Goal: Task Accomplishment & Management: Manage account settings

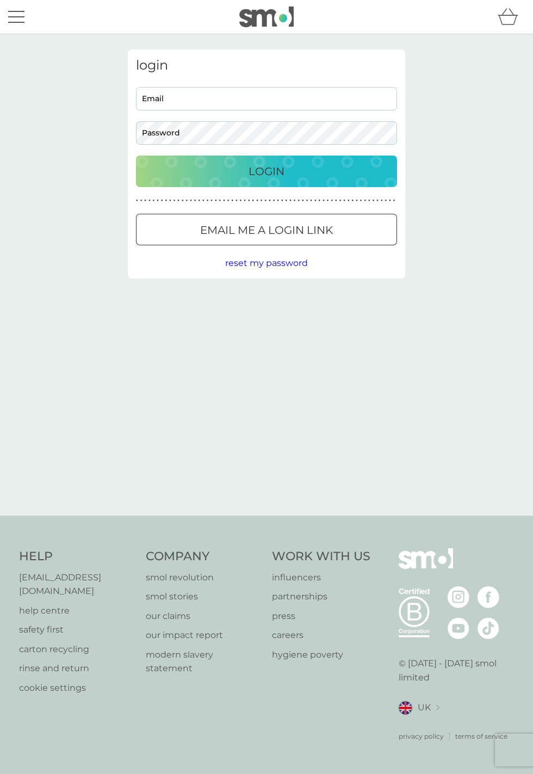
click at [158, 99] on input "Email" at bounding box center [266, 98] width 261 height 23
type input "[EMAIL_ADDRESS][DOMAIN_NAME]"
click at [282, 163] on p "Login" at bounding box center [266, 171] width 36 height 17
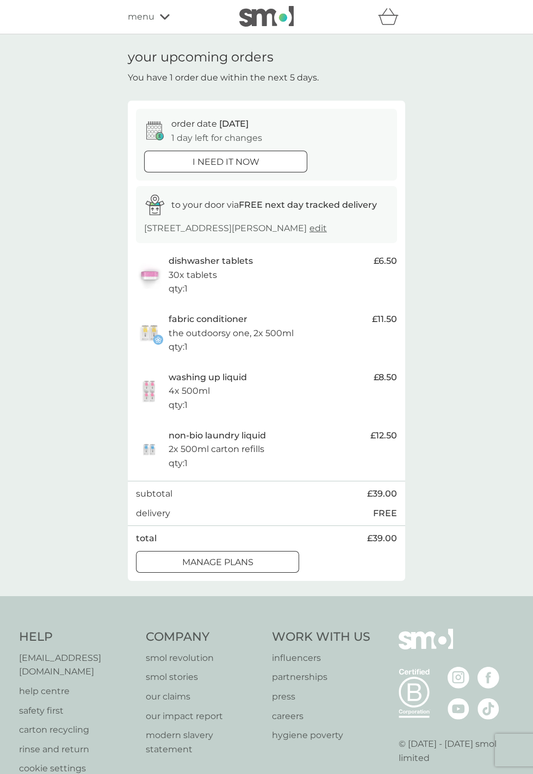
click at [196, 565] on p "manage plans" at bounding box center [217, 562] width 71 height 14
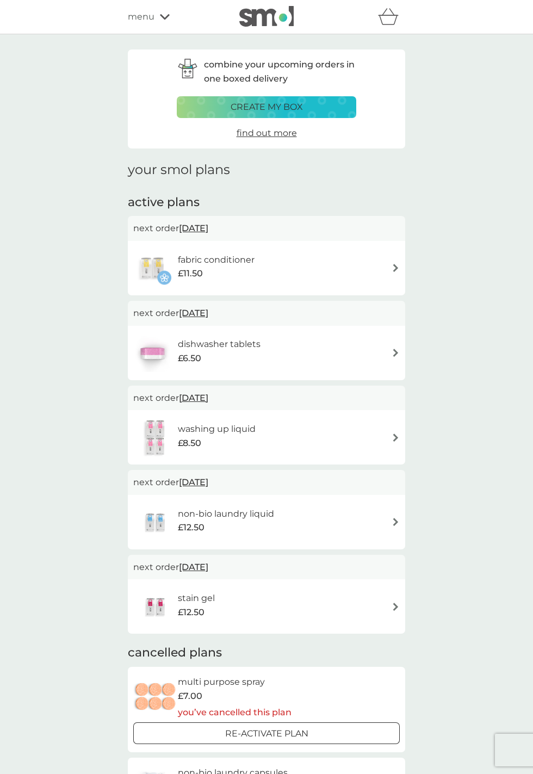
click at [392, 440] on img at bounding box center [395, 437] width 8 height 8
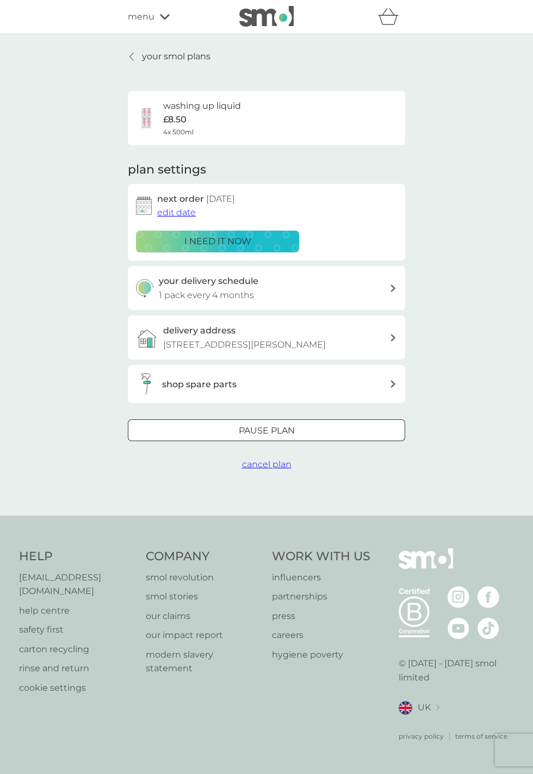
click at [391, 291] on div at bounding box center [393, 288] width 8 height 9
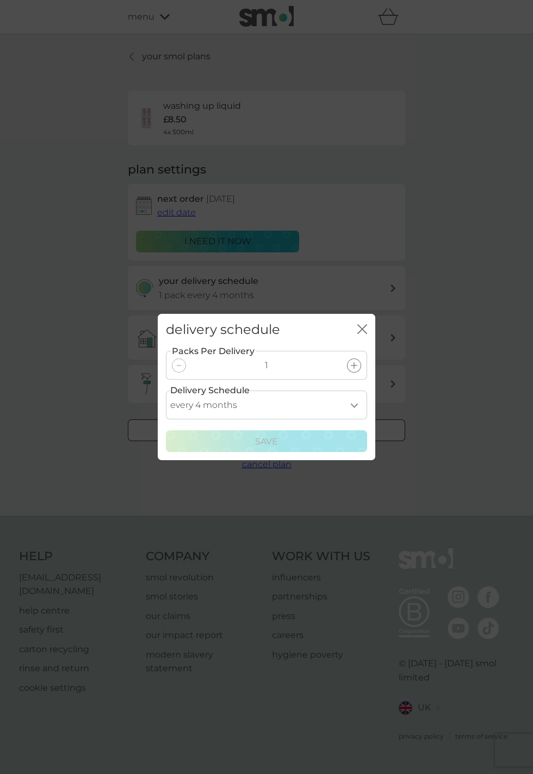
click at [351, 407] on select "every 1 month every 2 months every 3 months every 4 months every 5 months every…" at bounding box center [266, 404] width 201 height 29
select select "6"
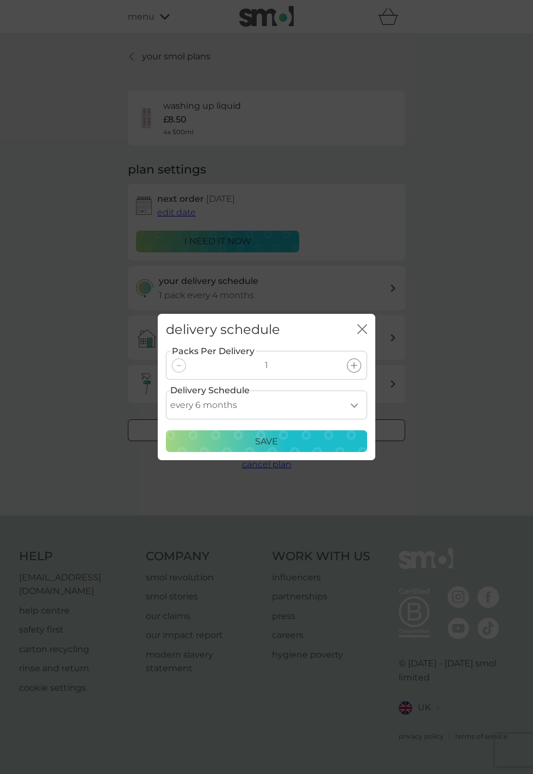
click at [266, 446] on p "Save" at bounding box center [266, 441] width 23 height 14
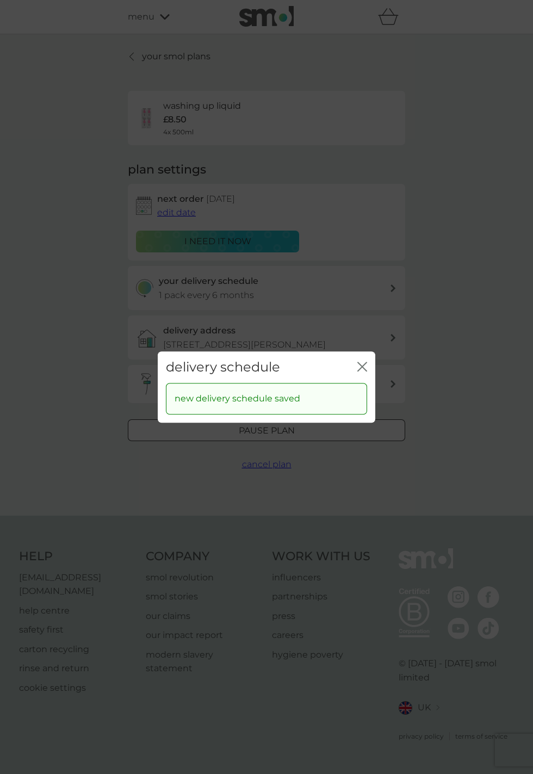
click at [360, 369] on icon "close" at bounding box center [360, 366] width 4 height 9
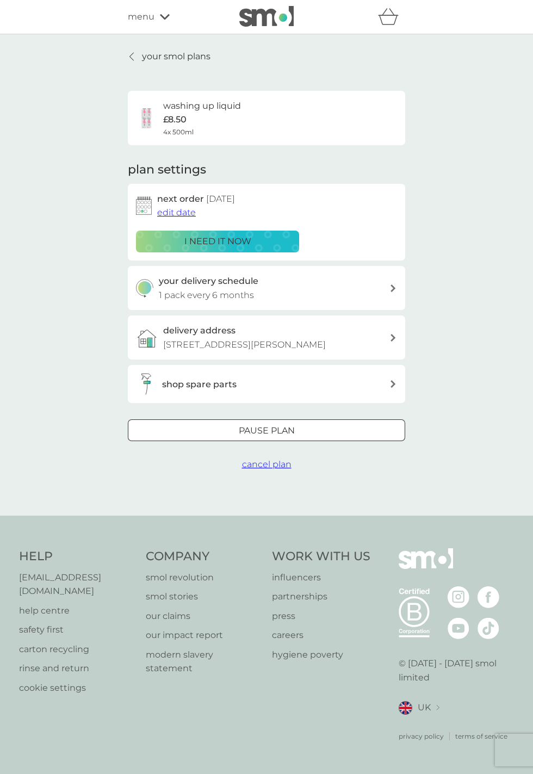
click at [176, 216] on span "edit date" at bounding box center [176, 212] width 39 height 10
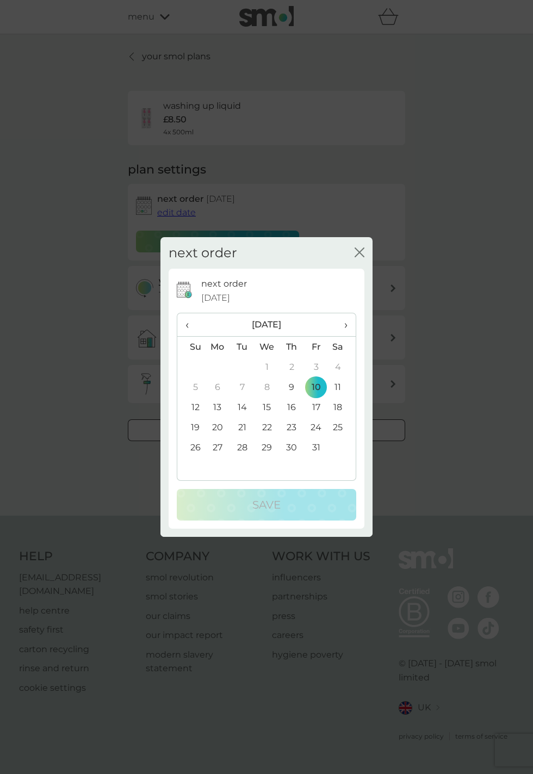
click at [348, 329] on th "›" at bounding box center [341, 324] width 27 height 23
click at [219, 408] on td "10" at bounding box center [217, 407] width 25 height 20
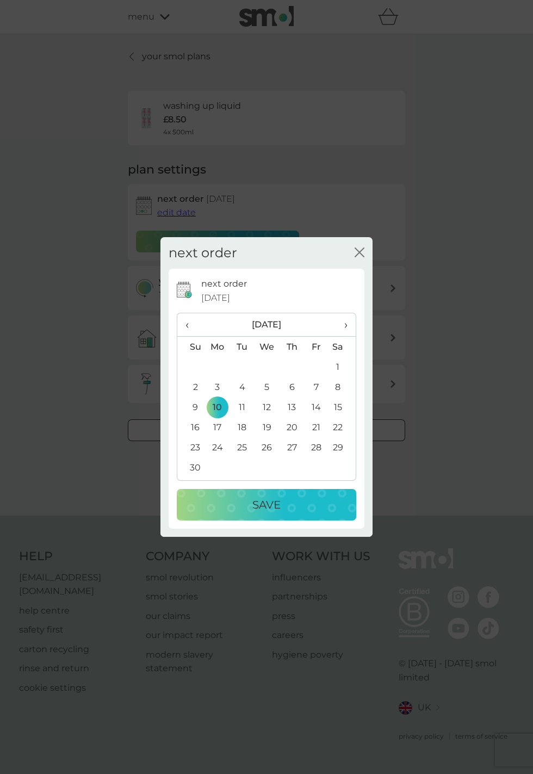
click at [273, 505] on p "Save" at bounding box center [266, 504] width 28 height 17
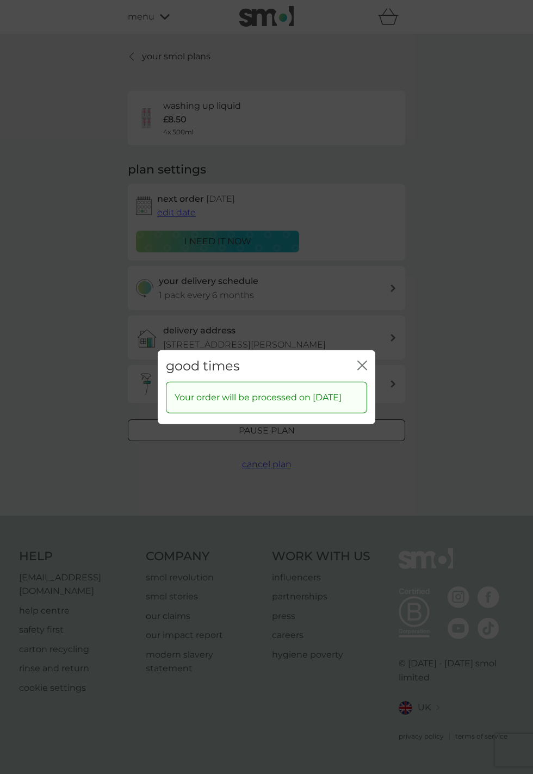
click at [361, 360] on icon "close" at bounding box center [360, 364] width 4 height 9
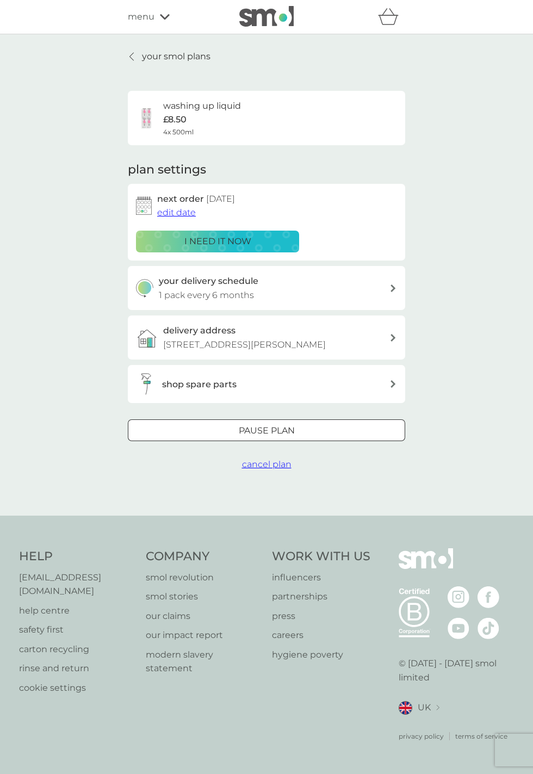
click at [129, 56] on icon at bounding box center [131, 56] width 4 height 9
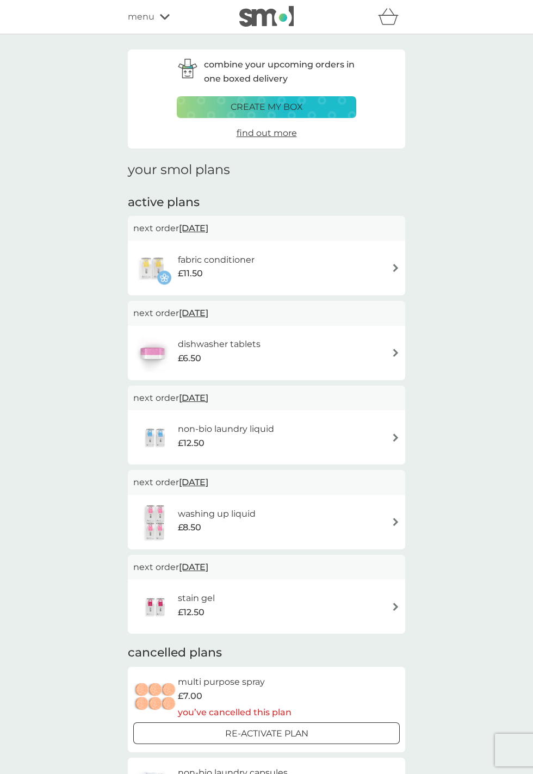
click at [395, 356] on img at bounding box center [395, 353] width 8 height 8
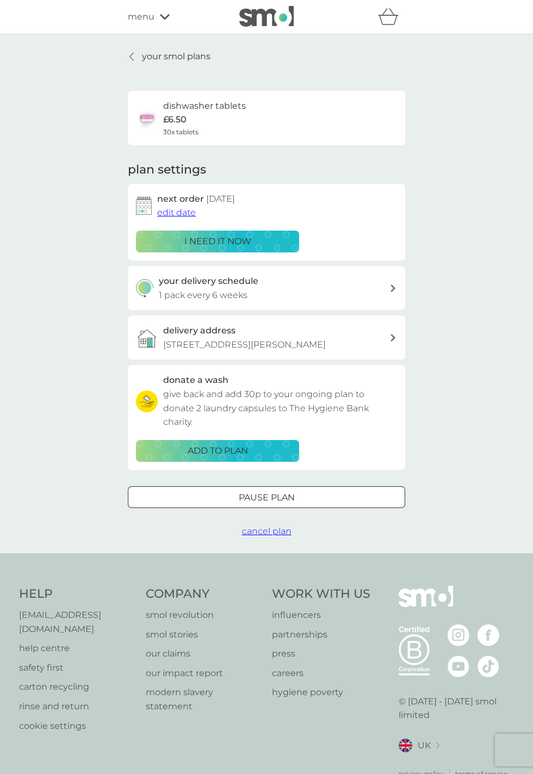
click at [179, 212] on span "edit date" at bounding box center [176, 212] width 39 height 10
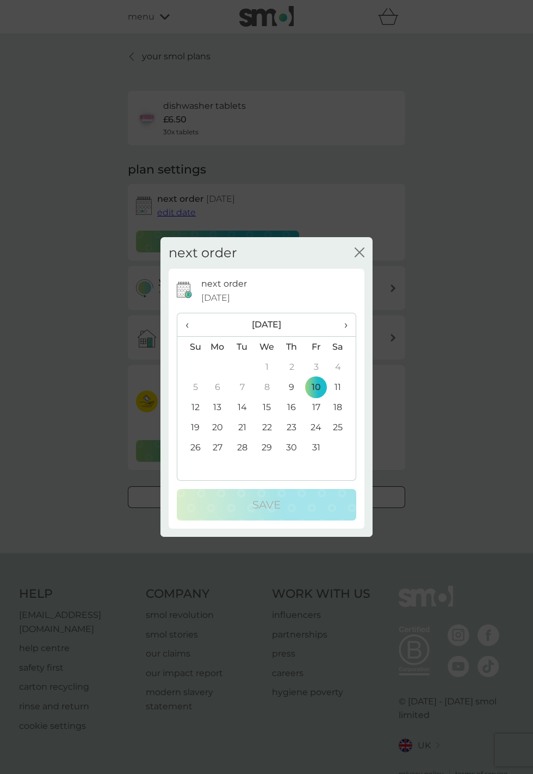
click at [350, 330] on th "›" at bounding box center [341, 324] width 27 height 23
click at [221, 411] on td "10" at bounding box center [217, 407] width 25 height 20
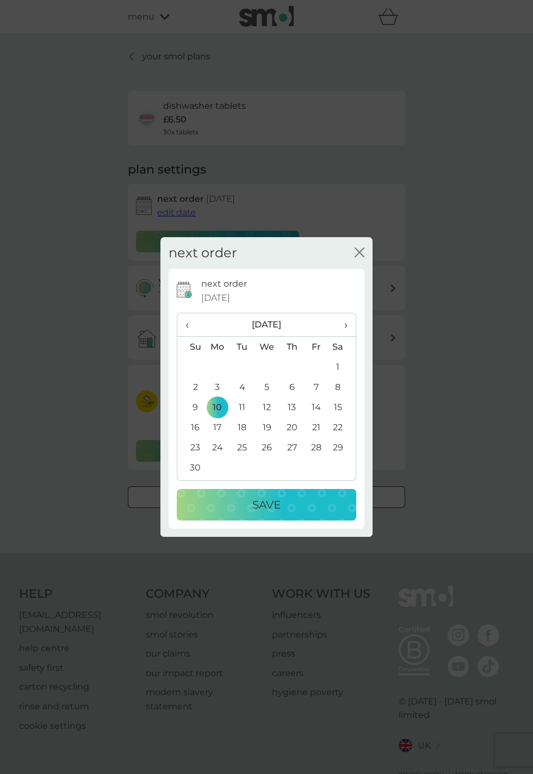
click at [272, 513] on p "Save" at bounding box center [266, 504] width 28 height 17
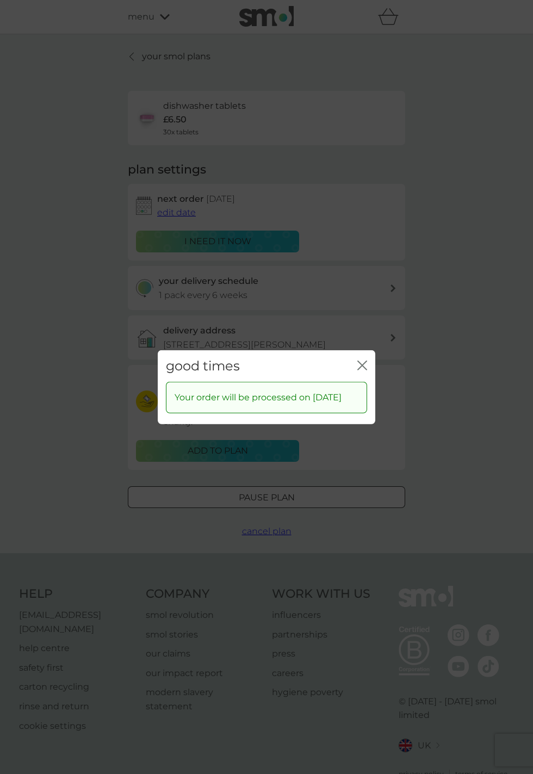
click at [365, 369] on icon "close" at bounding box center [364, 364] width 4 height 9
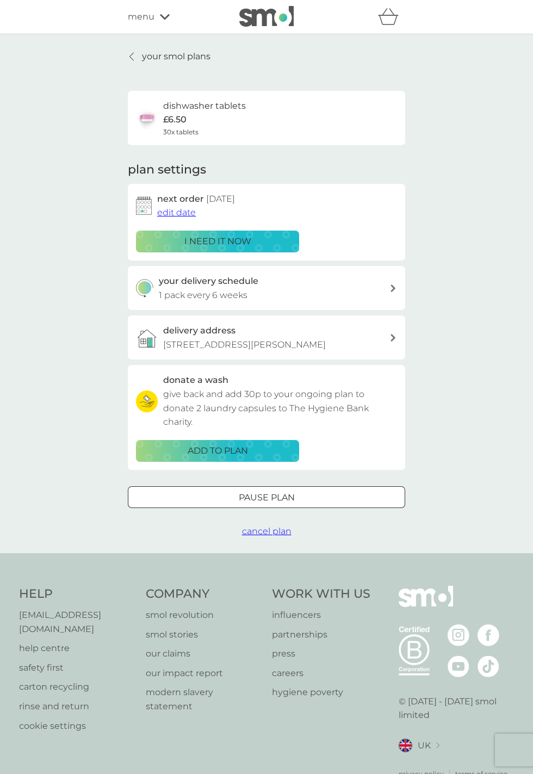
click at [132, 54] on icon at bounding box center [132, 57] width 4 height 8
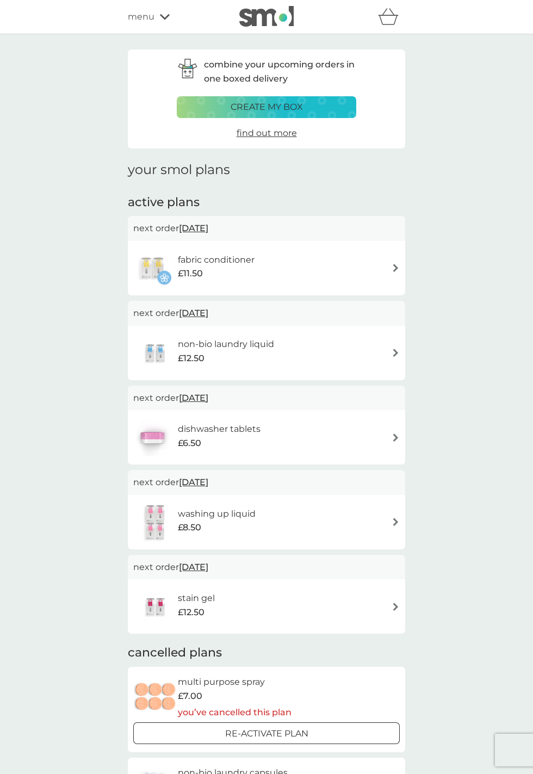
click at [398, 606] on img at bounding box center [395, 606] width 8 height 8
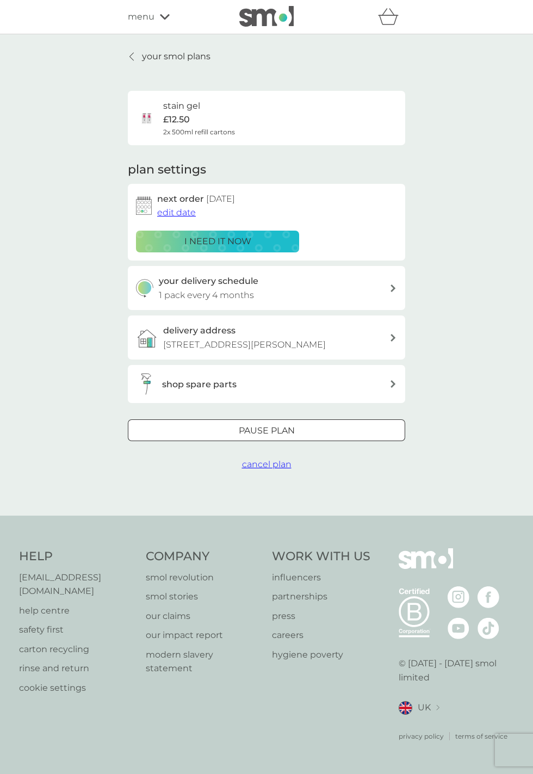
click at [176, 212] on span "edit date" at bounding box center [176, 212] width 39 height 10
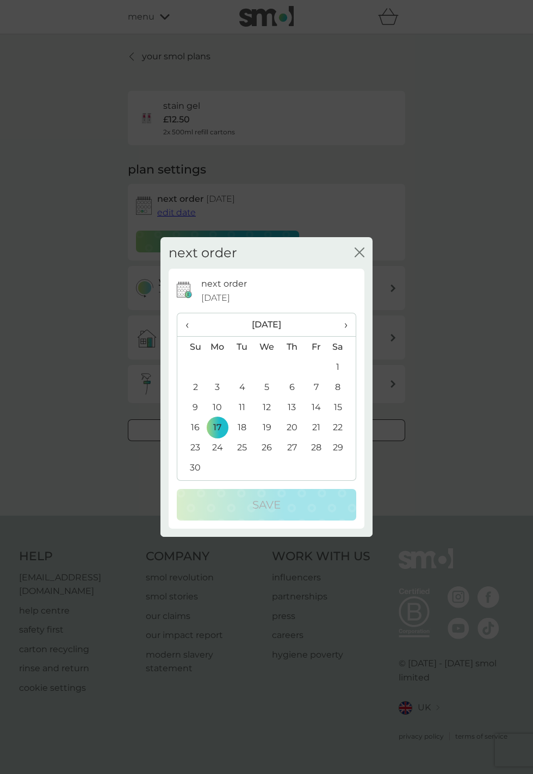
click at [16, 242] on div "next order close next order 17 Nov 2025 ‹ November 2025 › Su Mo Tu We Th Fr Sa …" at bounding box center [266, 387] width 533 height 774
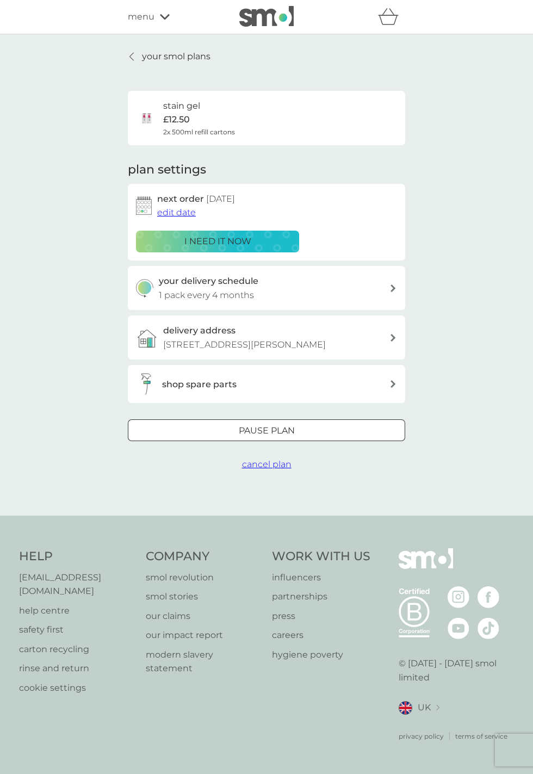
click at [129, 56] on div at bounding box center [132, 56] width 8 height 9
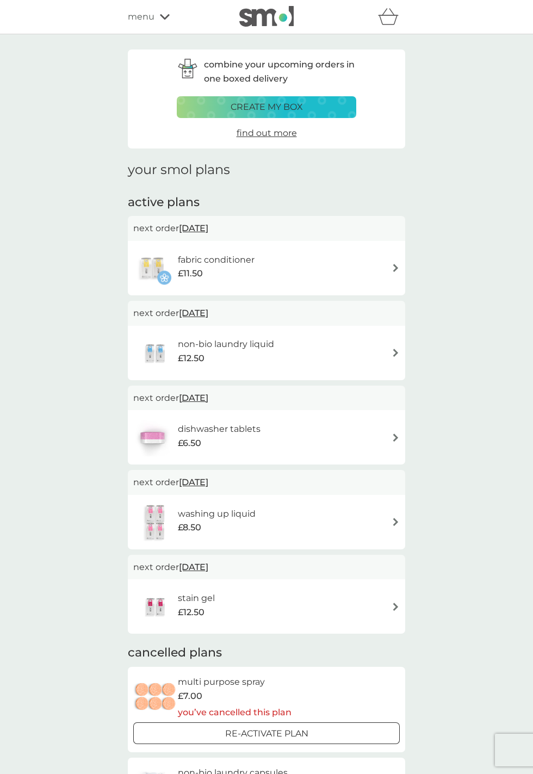
click at [384, 604] on div "stain gel £12.50" at bounding box center [266, 606] width 266 height 38
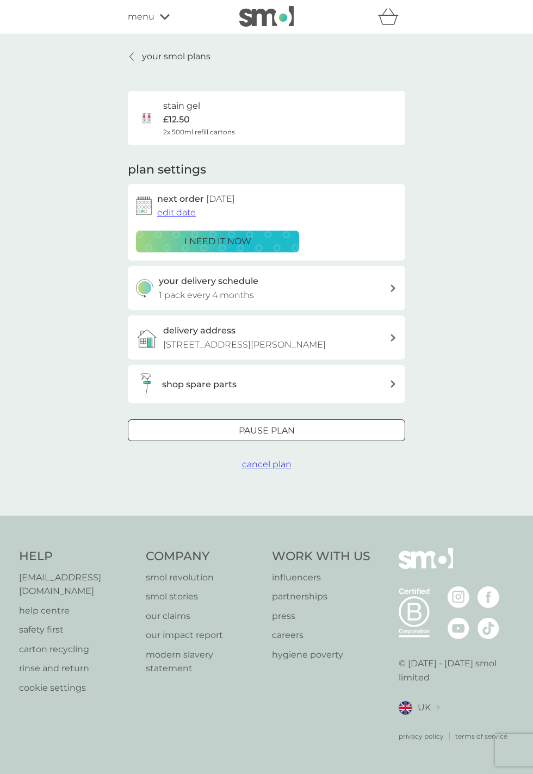
click at [173, 212] on span "edit date" at bounding box center [176, 212] width 39 height 10
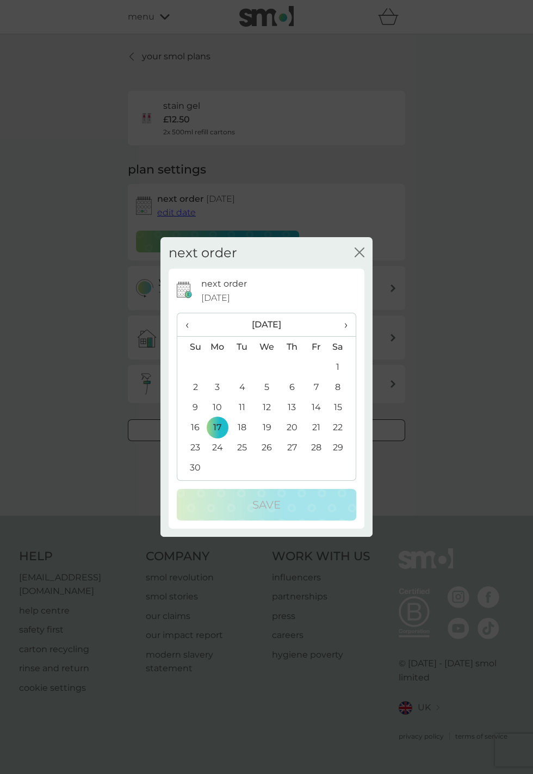
click at [215, 417] on td "10" at bounding box center [217, 407] width 25 height 20
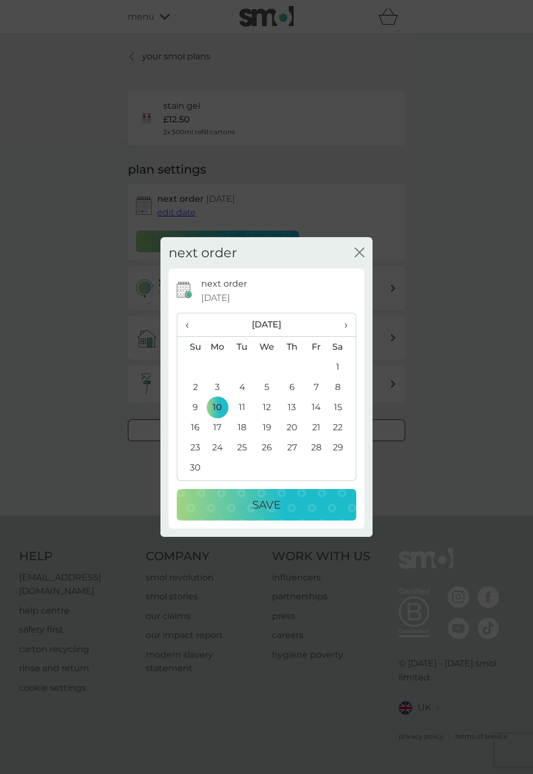
click at [271, 513] on p "Save" at bounding box center [266, 504] width 28 height 17
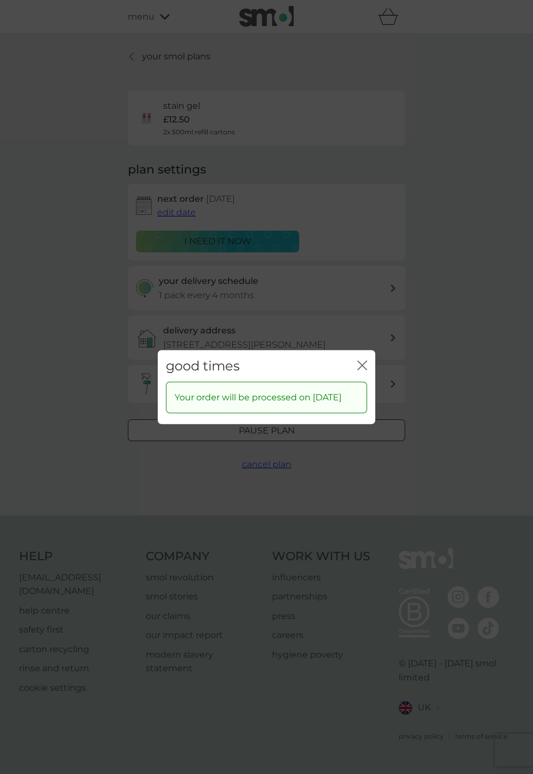
click at [364, 369] on icon "close" at bounding box center [364, 364] width 4 height 9
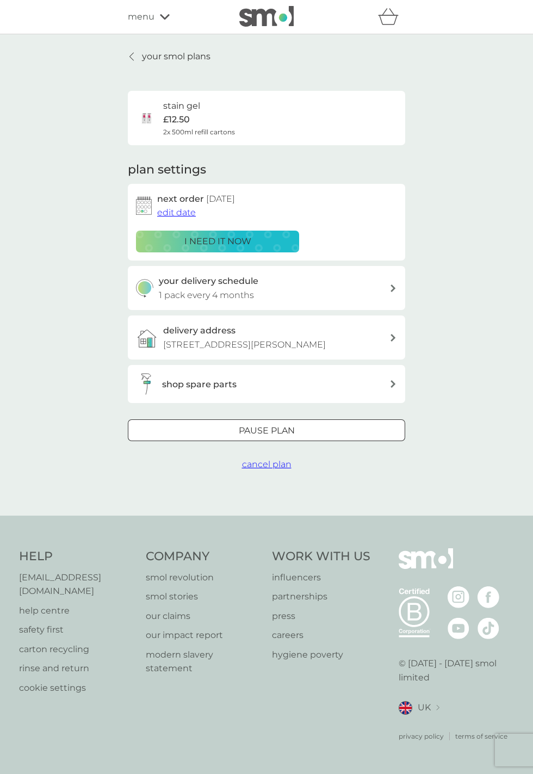
click at [133, 62] on link "your smol plans" at bounding box center [169, 56] width 83 height 14
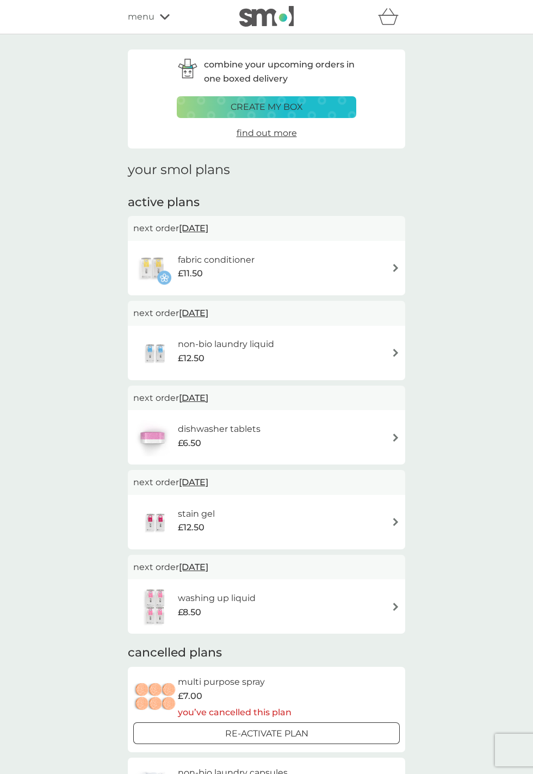
click at [398, 352] on img at bounding box center [395, 353] width 8 height 8
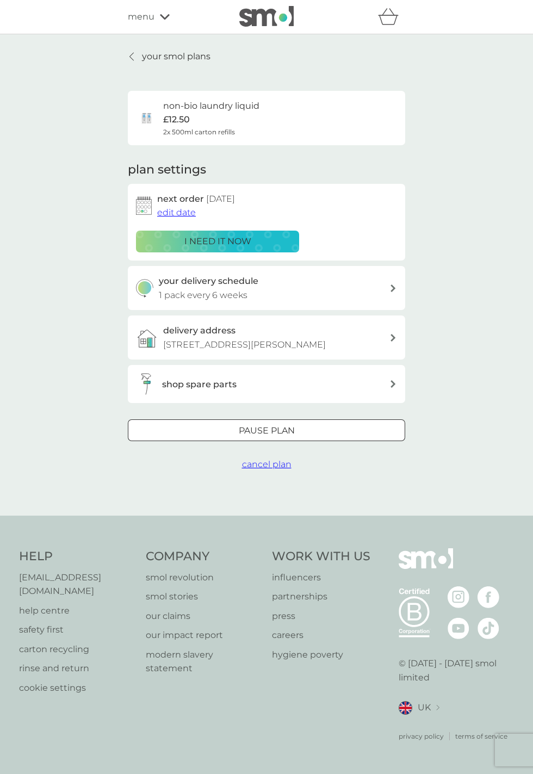
click at [395, 286] on icon at bounding box center [392, 288] width 5 height 8
select select "42"
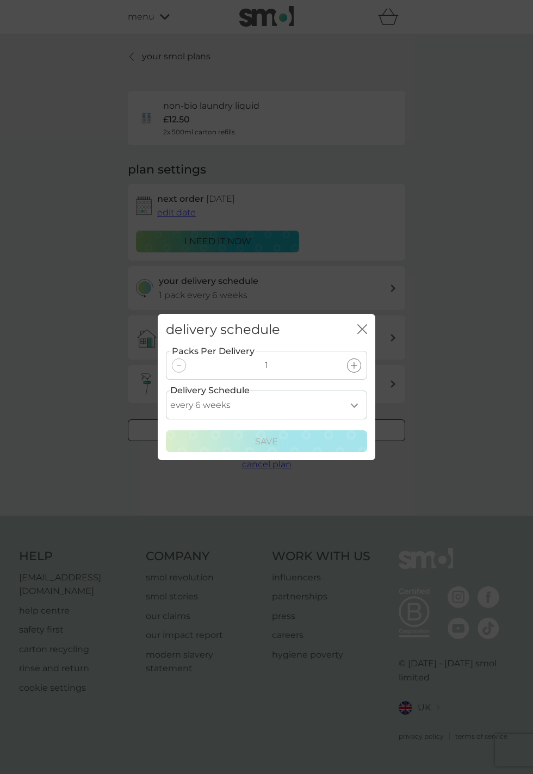
click at [355, 369] on icon at bounding box center [354, 365] width 7 height 7
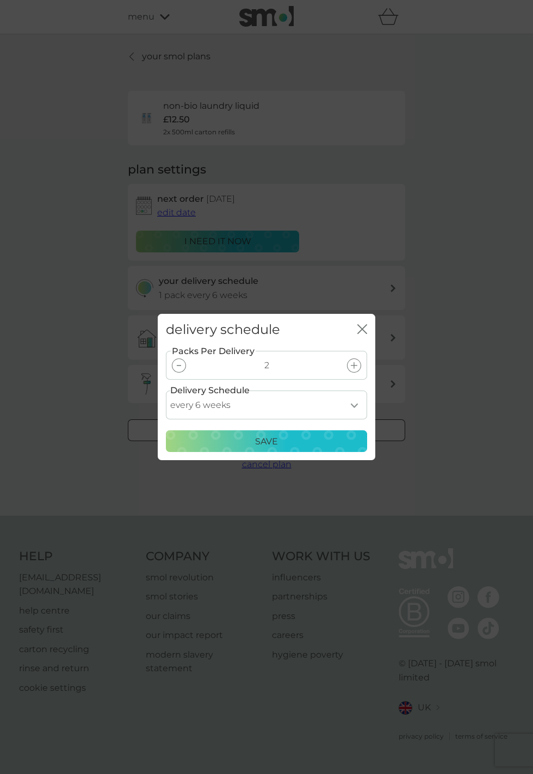
click at [263, 449] on p "Save" at bounding box center [266, 441] width 23 height 14
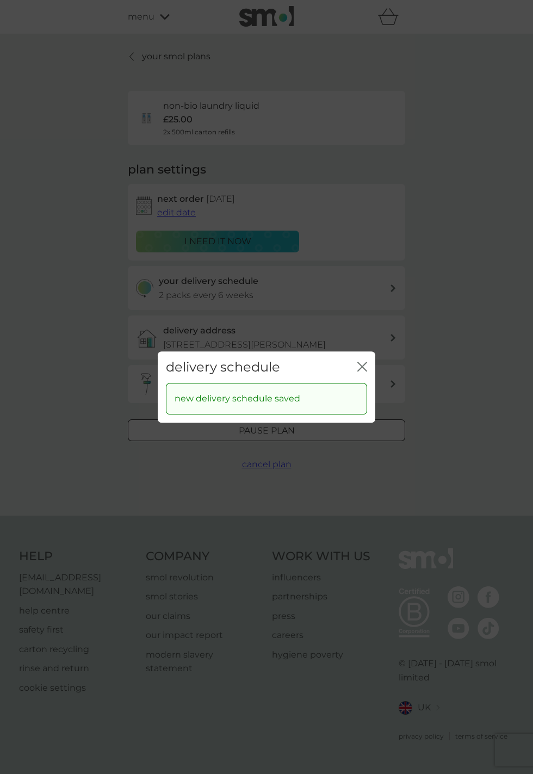
click at [363, 371] on icon "close" at bounding box center [364, 366] width 4 height 9
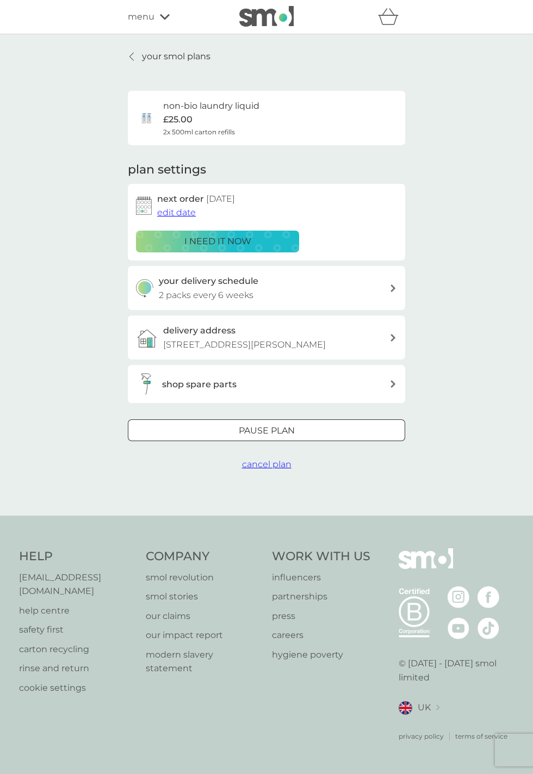
click at [128, 52] on div at bounding box center [132, 56] width 8 height 9
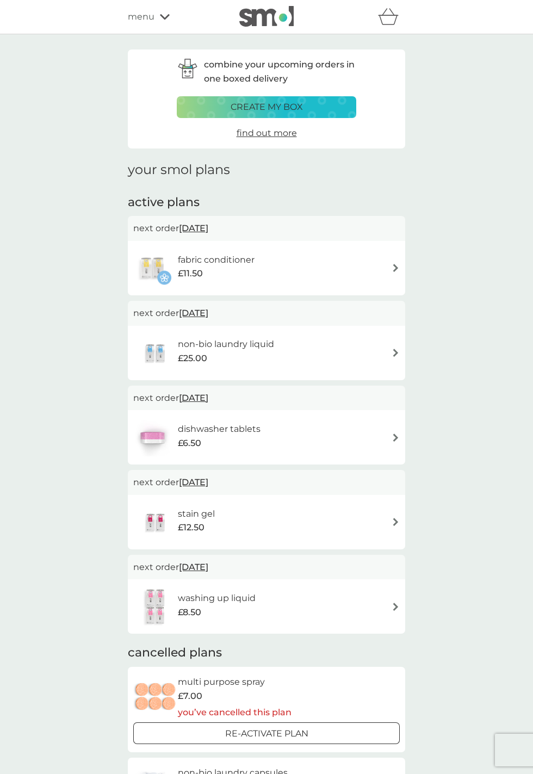
click at [397, 268] on img at bounding box center [395, 268] width 8 height 8
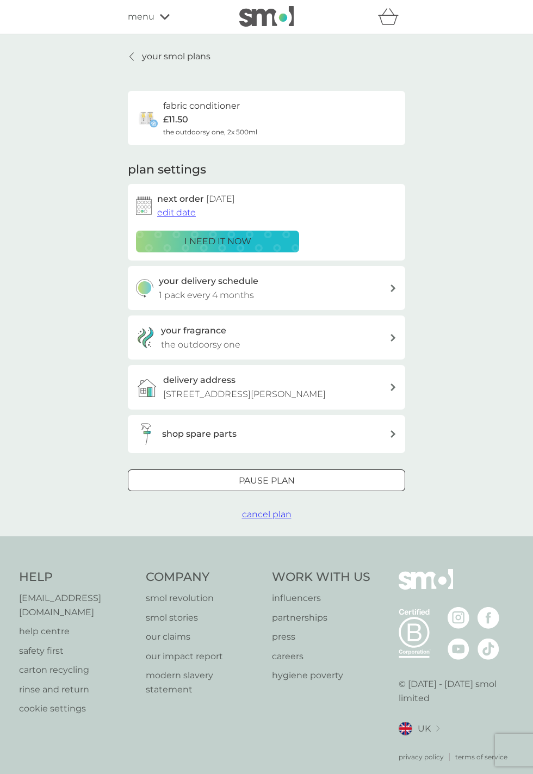
click at [128, 51] on link "your smol plans" at bounding box center [169, 56] width 83 height 14
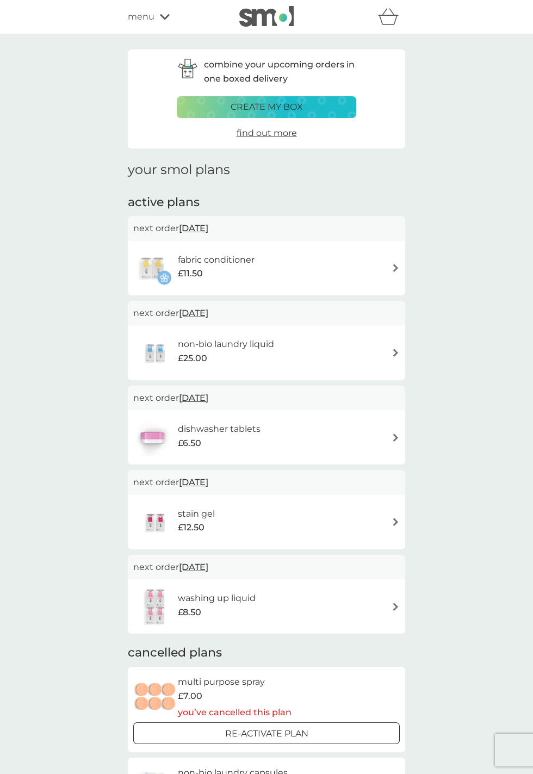
click at [391, 23] on icon "basket" at bounding box center [388, 16] width 21 height 17
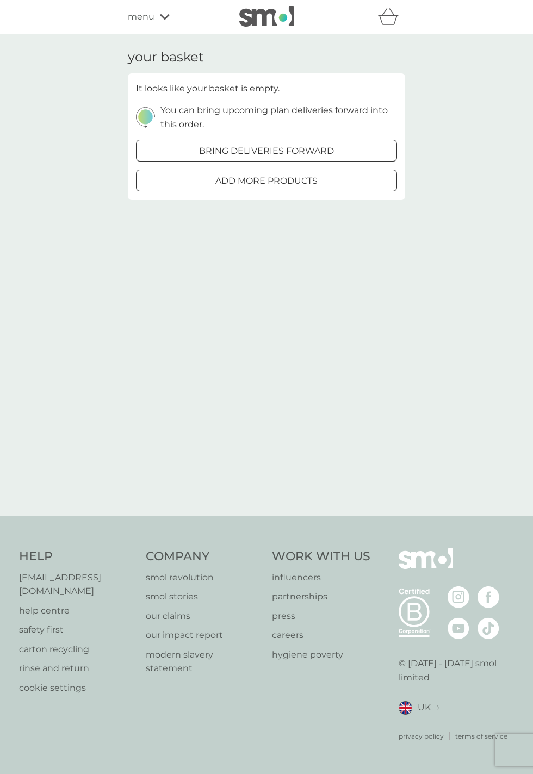
click at [160, 16] on icon at bounding box center [165, 17] width 10 height 7
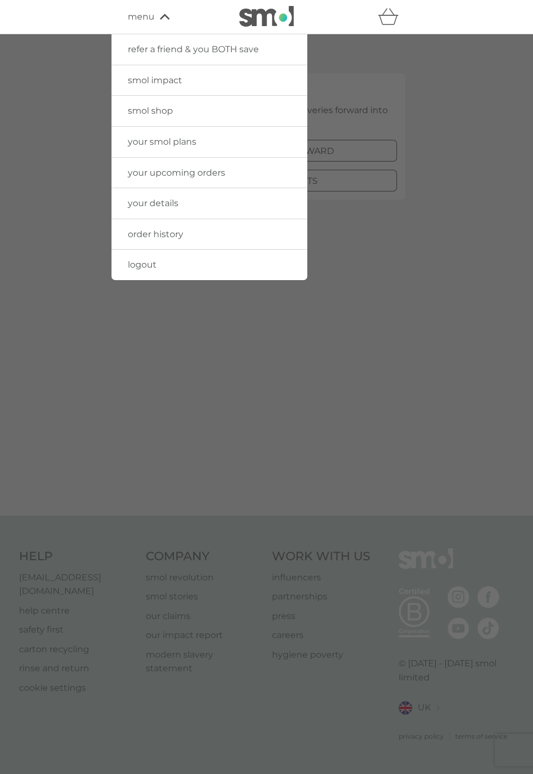
click at [210, 172] on span "your upcoming orders" at bounding box center [176, 172] width 97 height 10
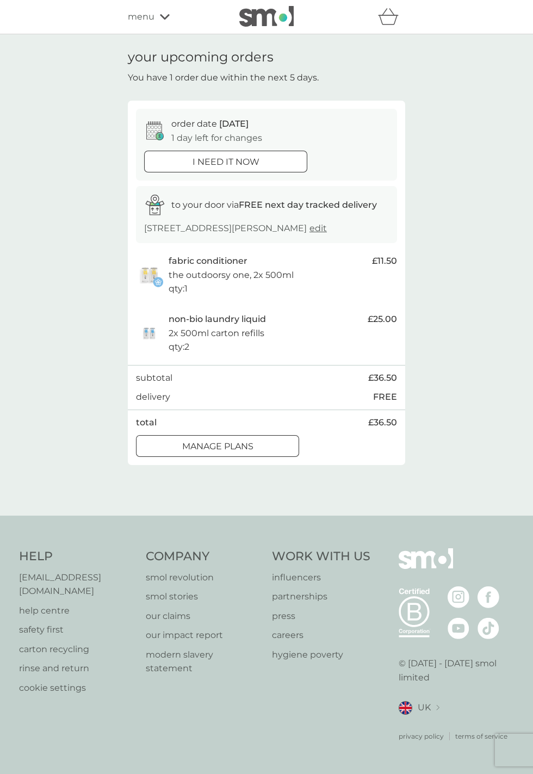
click at [156, 18] on div "menu" at bounding box center [174, 17] width 92 height 14
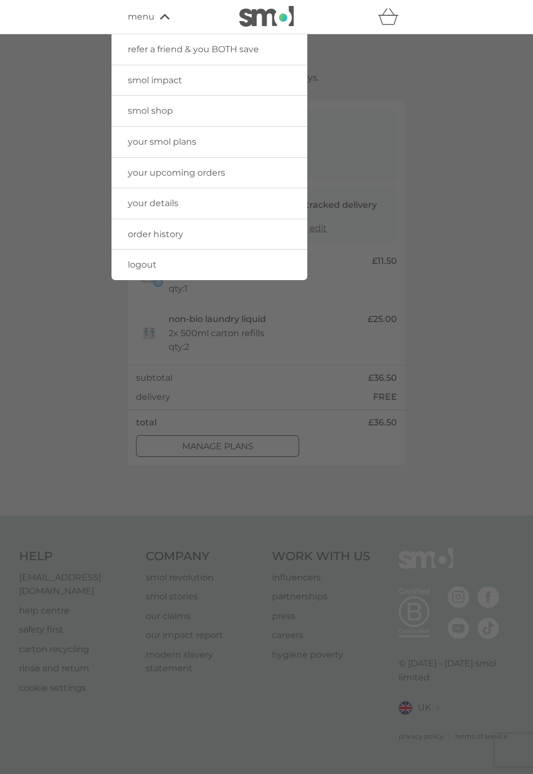
click at [152, 107] on span "smol shop" at bounding box center [150, 110] width 45 height 10
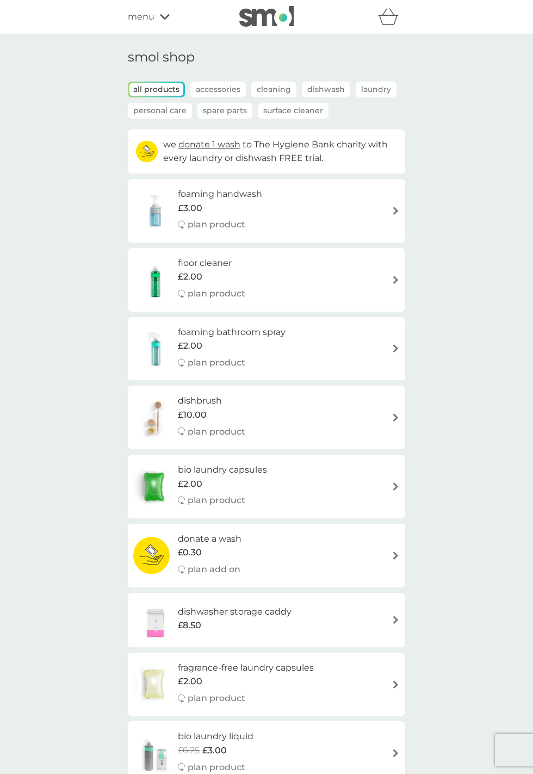
click at [225, 107] on p "Spare Parts" at bounding box center [224, 111] width 55 height 16
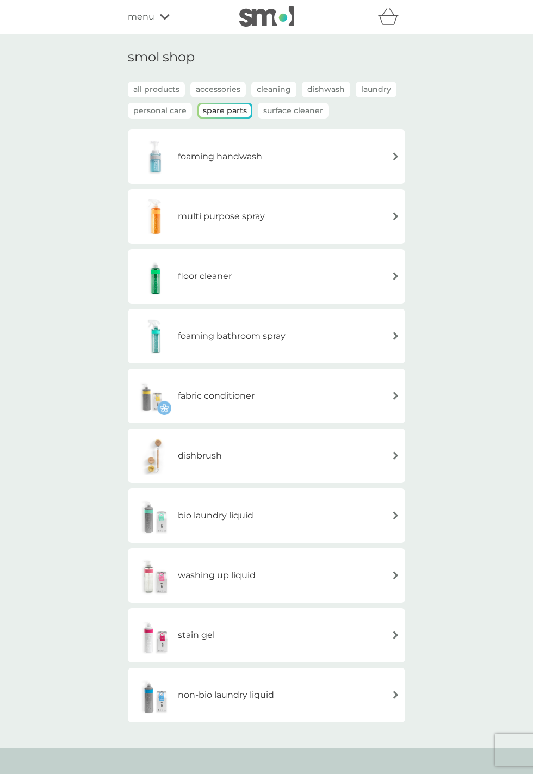
click at [397, 694] on img at bounding box center [395, 695] width 8 height 8
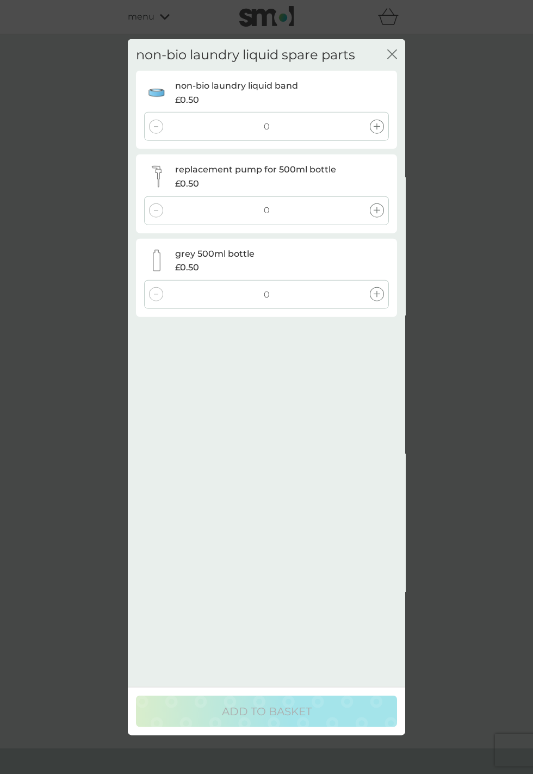
click at [394, 54] on icon "close" at bounding box center [392, 54] width 10 height 10
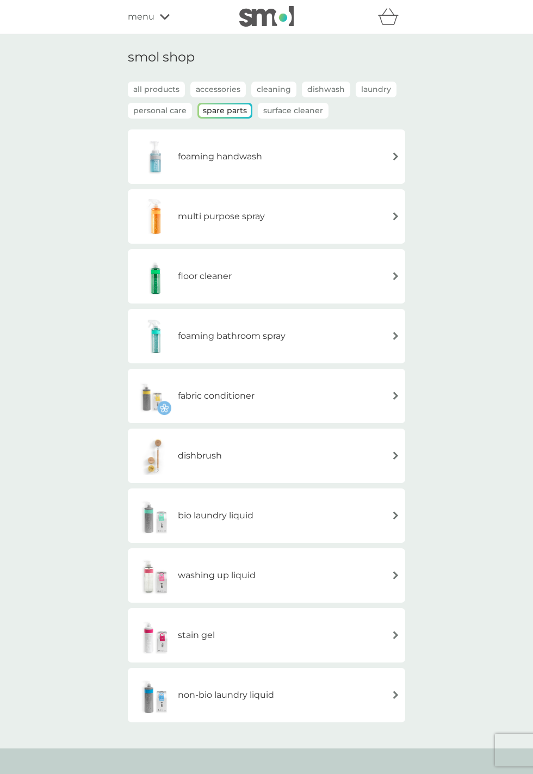
click at [158, 14] on div "menu" at bounding box center [174, 17] width 92 height 14
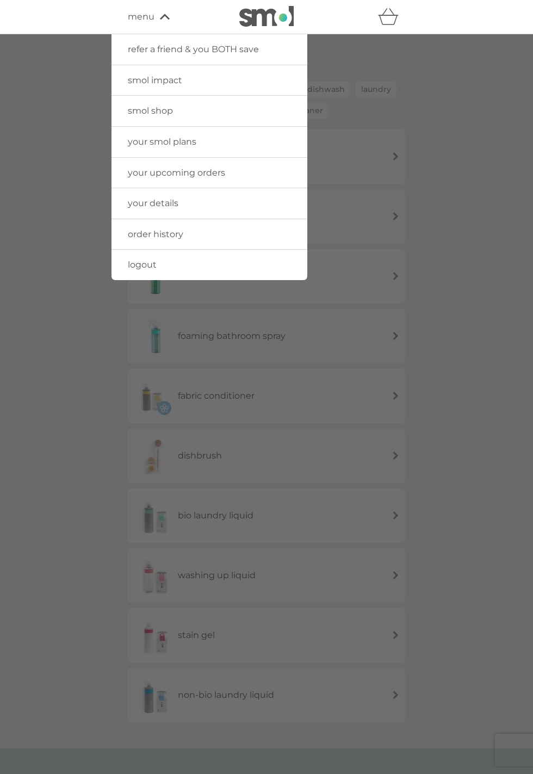
click at [141, 257] on link "logout" at bounding box center [209, 265] width 196 height 30
